Goal: Task Accomplishment & Management: Manage account settings

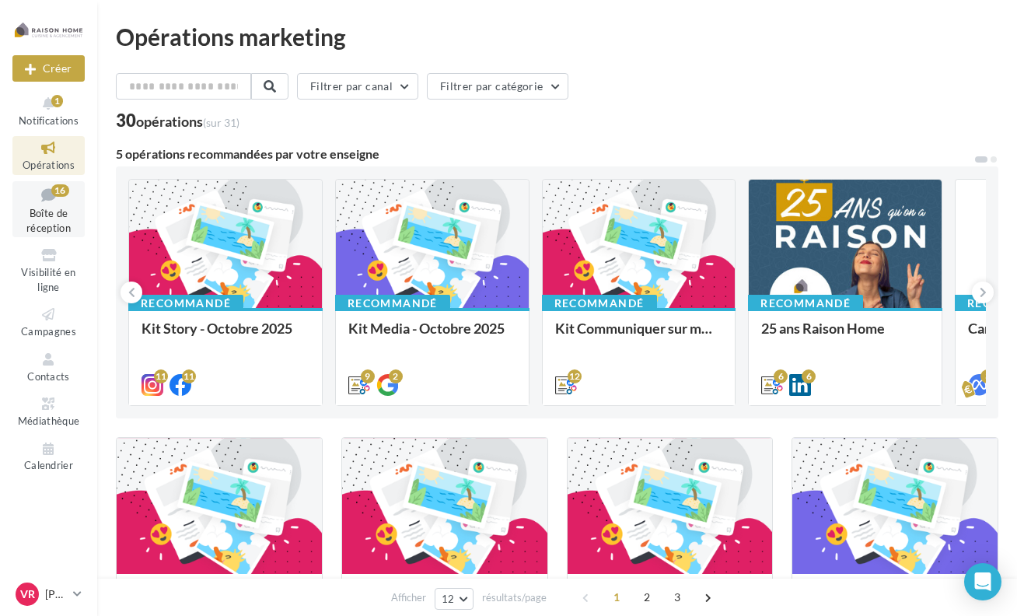
click at [52, 223] on span "Boîte de réception" at bounding box center [48, 220] width 44 height 27
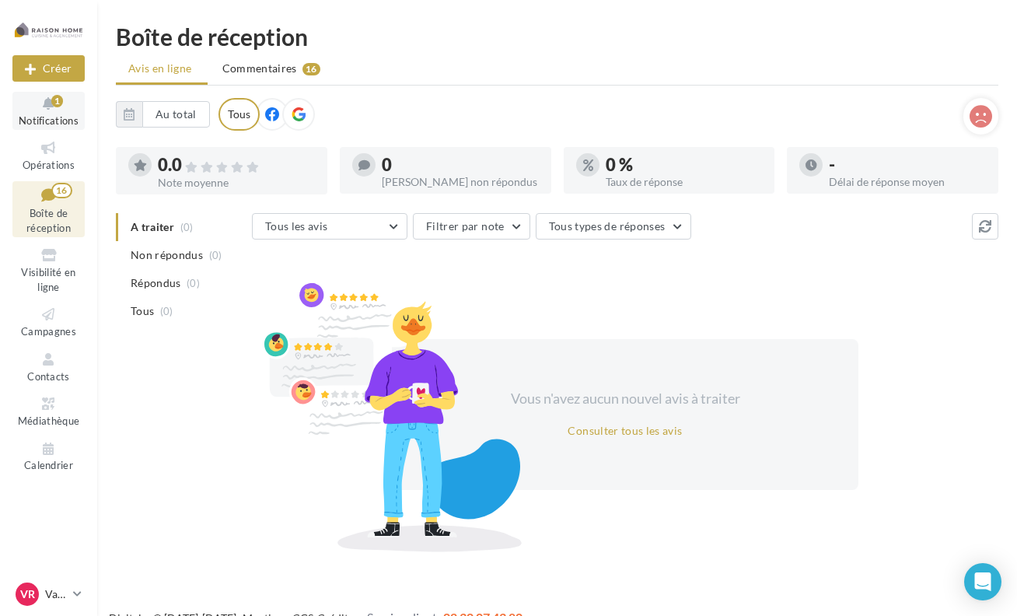
click at [43, 122] on span "Notifications" at bounding box center [49, 120] width 60 height 12
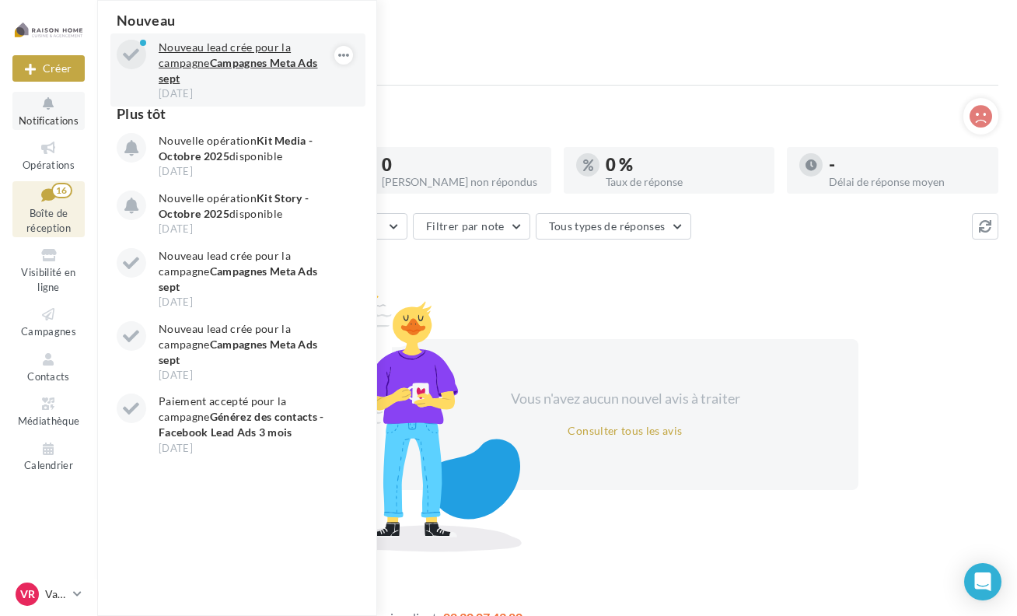
click at [205, 54] on p "Nouveau lead crée pour la campagne Campagnes Meta Ads sept" at bounding box center [249, 63] width 180 height 47
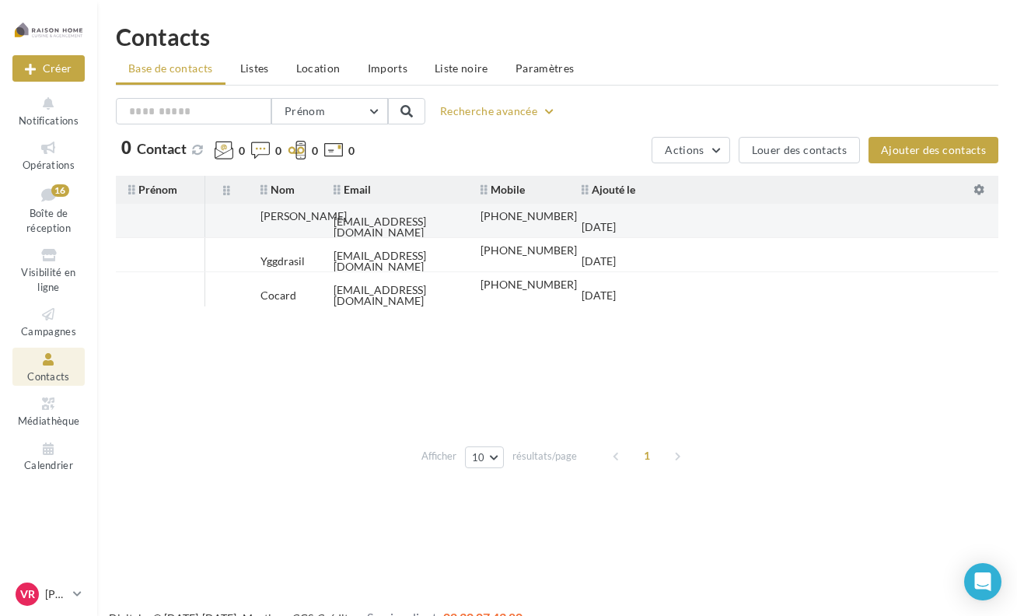
click at [394, 226] on td "[EMAIL_ADDRESS][DOMAIN_NAME]" at bounding box center [394, 227] width 147 height 34
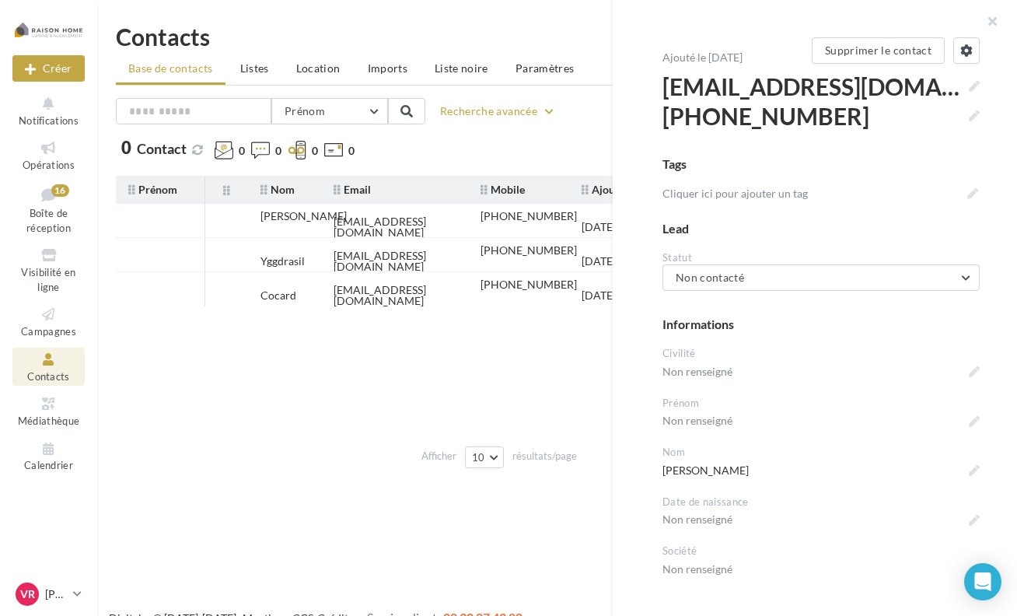
click at [583, 341] on tbody "Jeanne didinelezi123@gmail.com +33662565205 03/10/2025 Yggdrasil y-guillaume@li…" at bounding box center [557, 320] width 883 height 233
click at [561, 173] on div "Prénom Prénom Nom Email Mobile Téléphone Fixe Recherche avancée 0 Contact 0 0 0…" at bounding box center [557, 286] width 883 height 376
click at [563, 394] on tbody "Jeanne didinelezi123@gmail.com +33662565205 03/10/2025 Yggdrasil y-guillaume@li…" at bounding box center [557, 320] width 883 height 233
